Goal: Use online tool/utility: Utilize a website feature to perform a specific function

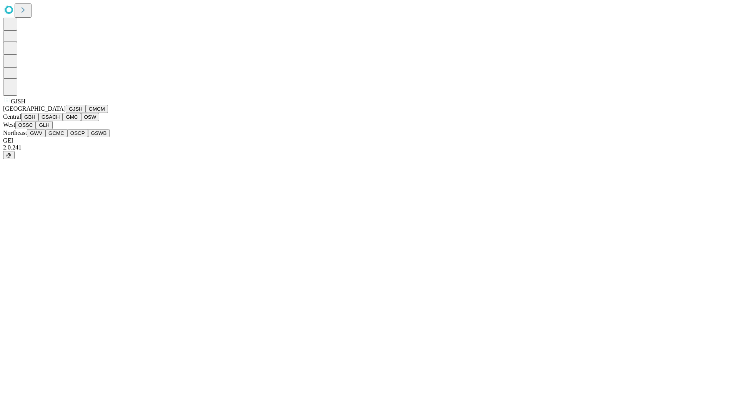
click at [66, 113] on button "GJSH" at bounding box center [76, 109] width 20 height 8
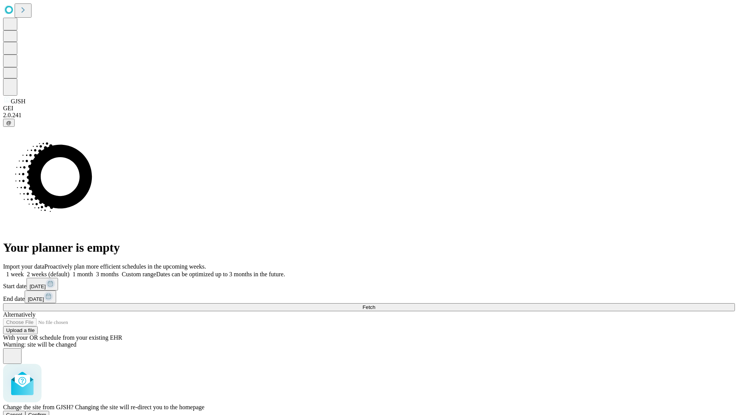
click at [47, 412] on span "Confirm" at bounding box center [37, 415] width 18 height 6
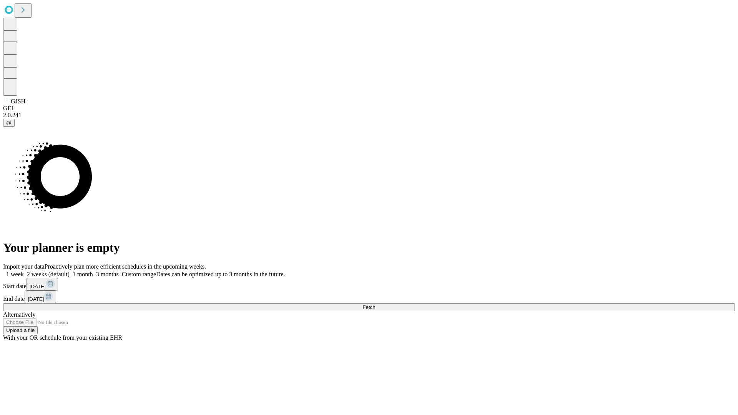
click at [93, 271] on label "1 month" at bounding box center [81, 274] width 23 height 7
click at [375, 304] on span "Fetch" at bounding box center [368, 307] width 13 height 6
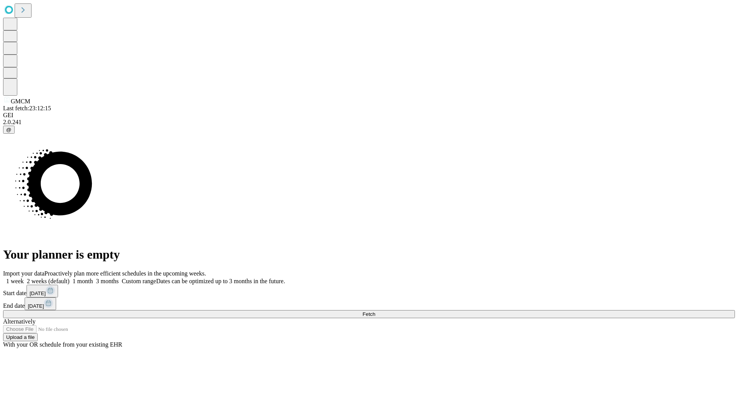
click at [93, 278] on label "1 month" at bounding box center [81, 281] width 23 height 7
click at [375, 311] on span "Fetch" at bounding box center [368, 314] width 13 height 6
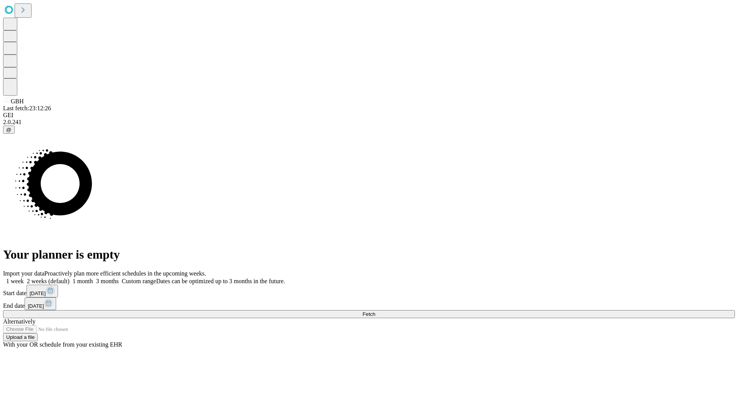
click at [93, 278] on label "1 month" at bounding box center [81, 281] width 23 height 7
click at [375, 311] on span "Fetch" at bounding box center [368, 314] width 13 height 6
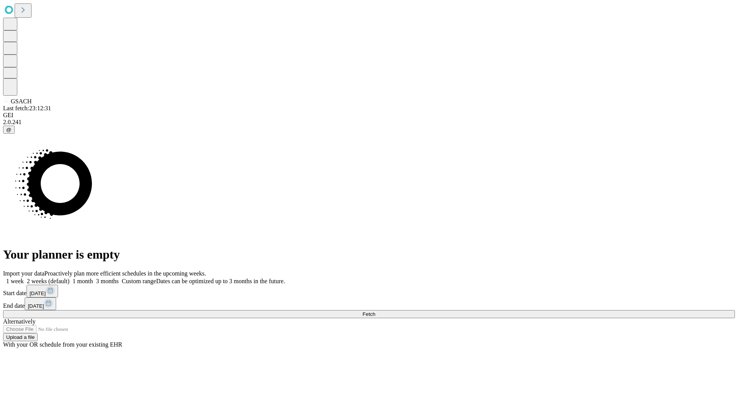
click at [93, 278] on label "1 month" at bounding box center [81, 281] width 23 height 7
click at [375, 311] on span "Fetch" at bounding box center [368, 314] width 13 height 6
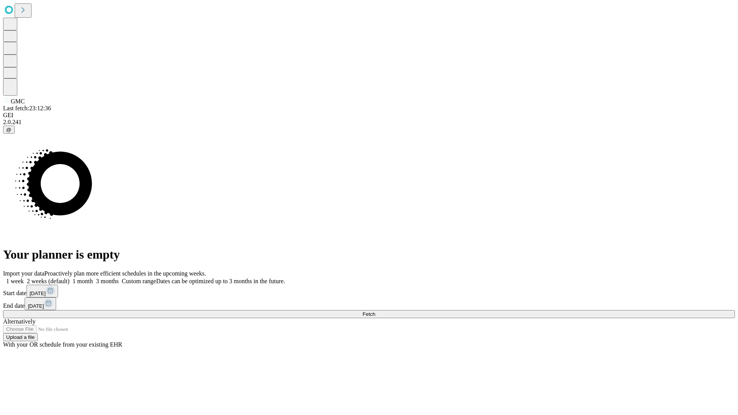
click at [93, 278] on label "1 month" at bounding box center [81, 281] width 23 height 7
click at [375, 311] on span "Fetch" at bounding box center [368, 314] width 13 height 6
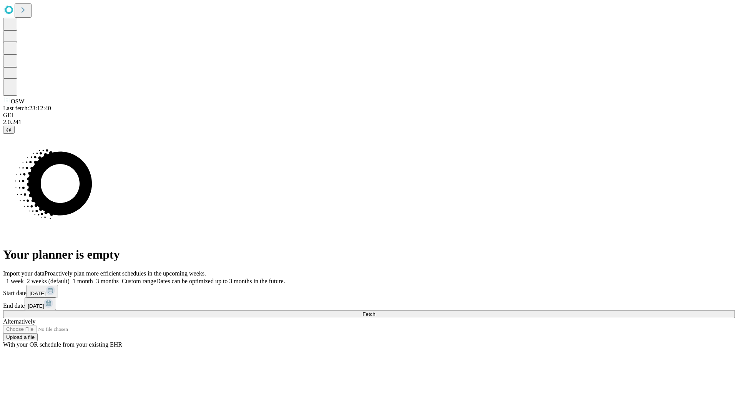
click at [93, 278] on label "1 month" at bounding box center [81, 281] width 23 height 7
click at [375, 311] on span "Fetch" at bounding box center [368, 314] width 13 height 6
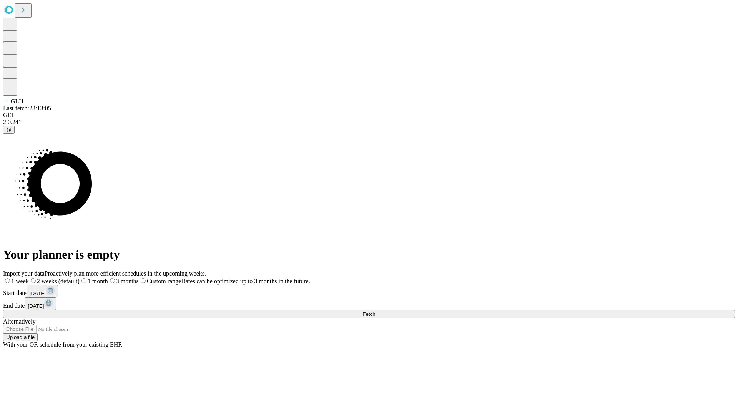
click at [108, 278] on label "1 month" at bounding box center [94, 281] width 28 height 7
click at [375, 311] on span "Fetch" at bounding box center [368, 314] width 13 height 6
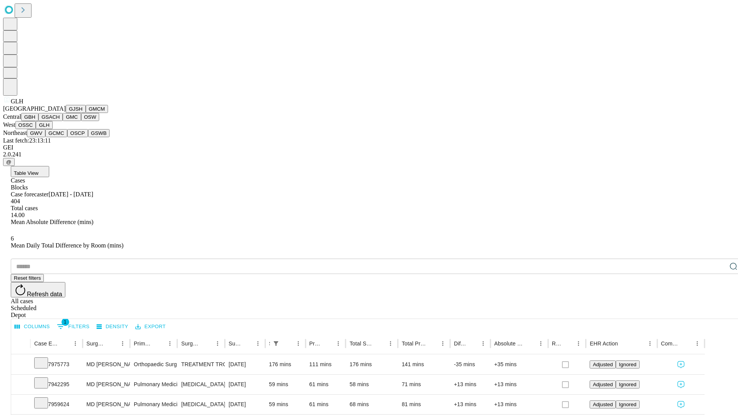
click at [45, 137] on button "GWV" at bounding box center [36, 133] width 18 height 8
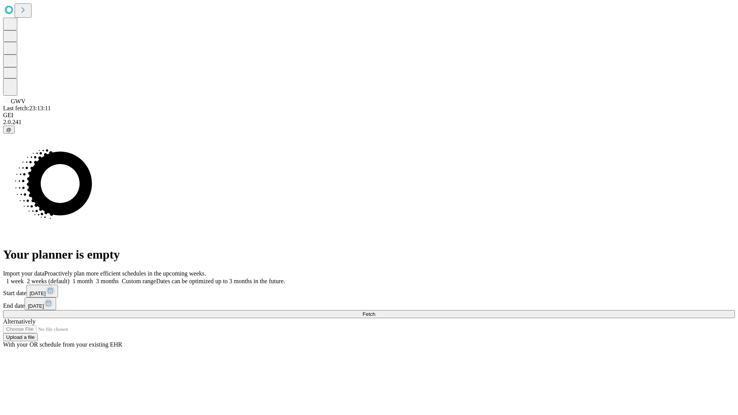
click at [93, 278] on label "1 month" at bounding box center [81, 281] width 23 height 7
click at [375, 311] on span "Fetch" at bounding box center [368, 314] width 13 height 6
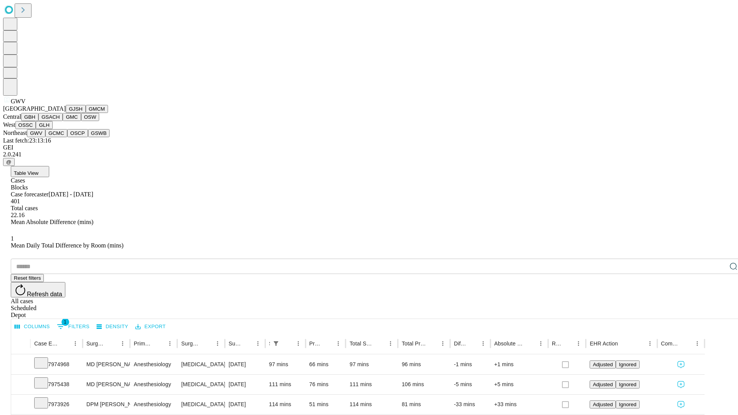
click at [60, 137] on button "GCMC" at bounding box center [56, 133] width 22 height 8
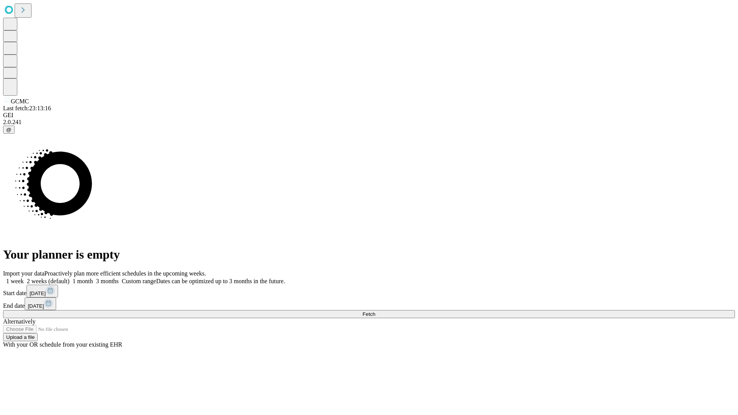
click at [93, 278] on label "1 month" at bounding box center [81, 281] width 23 height 7
click at [375, 311] on span "Fetch" at bounding box center [368, 314] width 13 height 6
